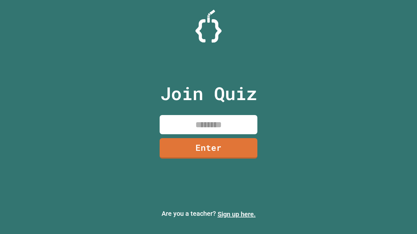
click at [236, 215] on link "Sign up here." at bounding box center [236, 215] width 38 height 8
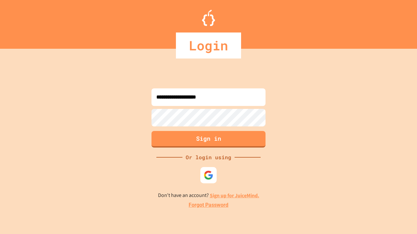
type input "**********"
